Goal: Information Seeking & Learning: Check status

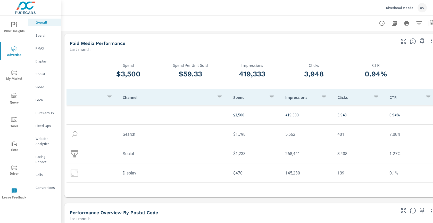
scroll to position [162, 0]
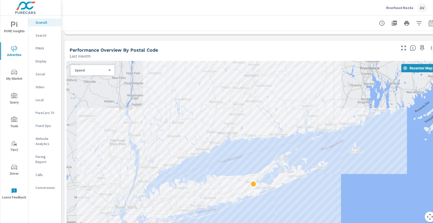
drag, startPoint x: 250, startPoint y: 109, endPoint x: 255, endPoint y: 160, distance: 51.5
click at [255, 160] on div at bounding box center [251, 144] width 371 height 167
click at [82, 71] on body "PURE Insights Advertise My Market Query Tools Tier2 Driver Leave Feedback Overa…" at bounding box center [216, 111] width 433 height 223
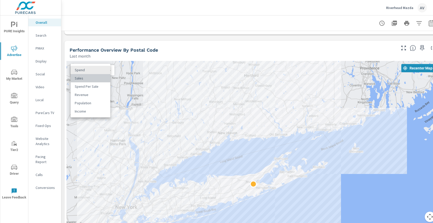
click at [90, 80] on li "Sales" at bounding box center [91, 78] width 40 height 8
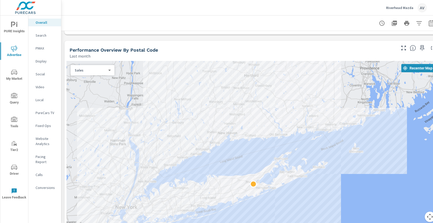
click at [37, 35] on p "Search" at bounding box center [46, 35] width 21 height 5
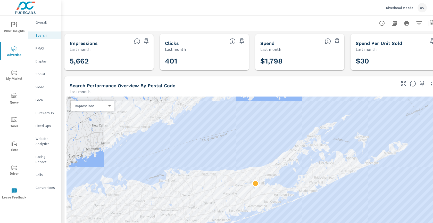
click at [330, 20] on div at bounding box center [252, 22] width 369 height 15
